Goal: Information Seeking & Learning: Learn about a topic

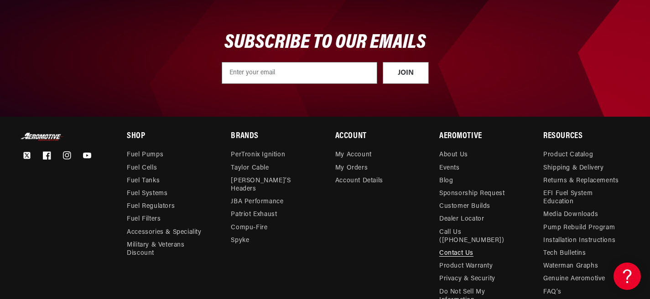
scroll to position [453, 0]
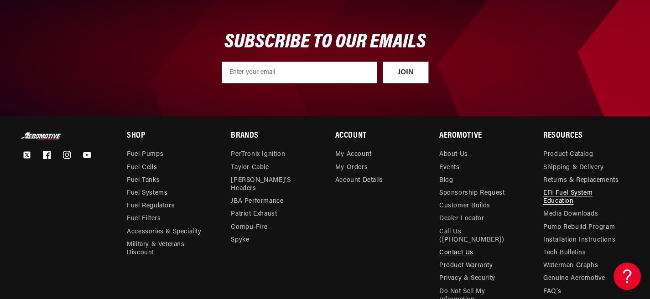
click at [581, 203] on link "EFI Fuel System Education" at bounding box center [581, 197] width 77 height 21
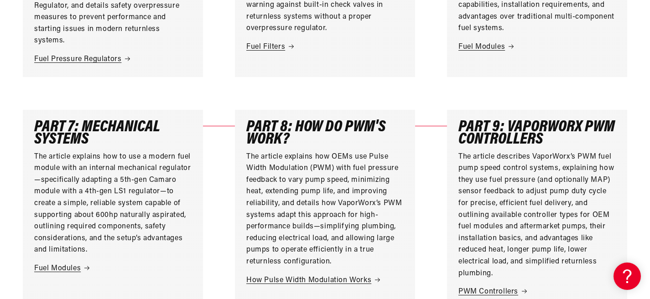
scroll to position [648, 0]
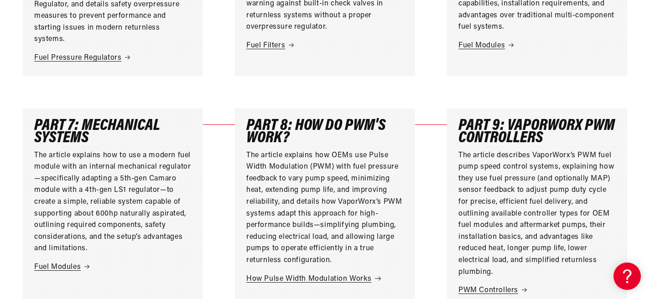
click at [330, 274] on link "How Pulse Width Modulation Works" at bounding box center [324, 280] width 157 height 12
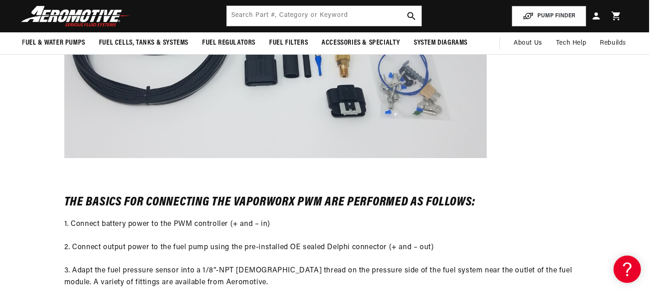
scroll to position [2671, 1]
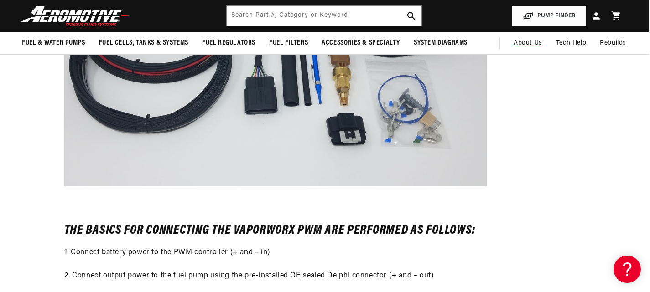
click at [528, 40] on span "About Us" at bounding box center [527, 43] width 29 height 7
click at [528, 46] on span "About Us" at bounding box center [527, 43] width 29 height 7
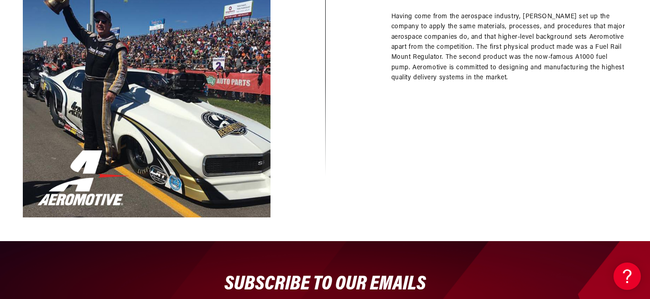
scroll to position [861, 0]
